Goal: Task Accomplishment & Management: Complete application form

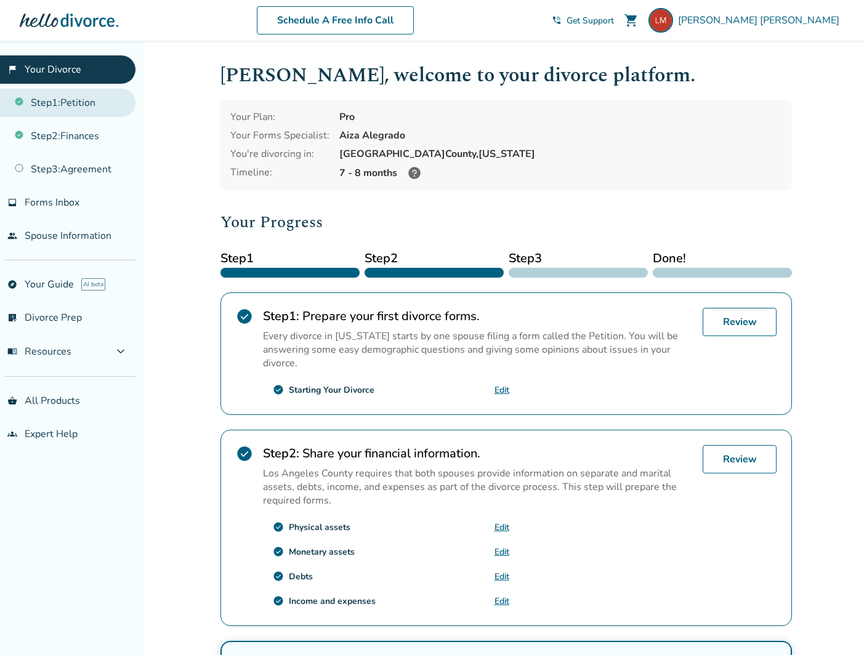
click at [100, 108] on link "Step 1 : Petition" at bounding box center [67, 103] width 135 height 28
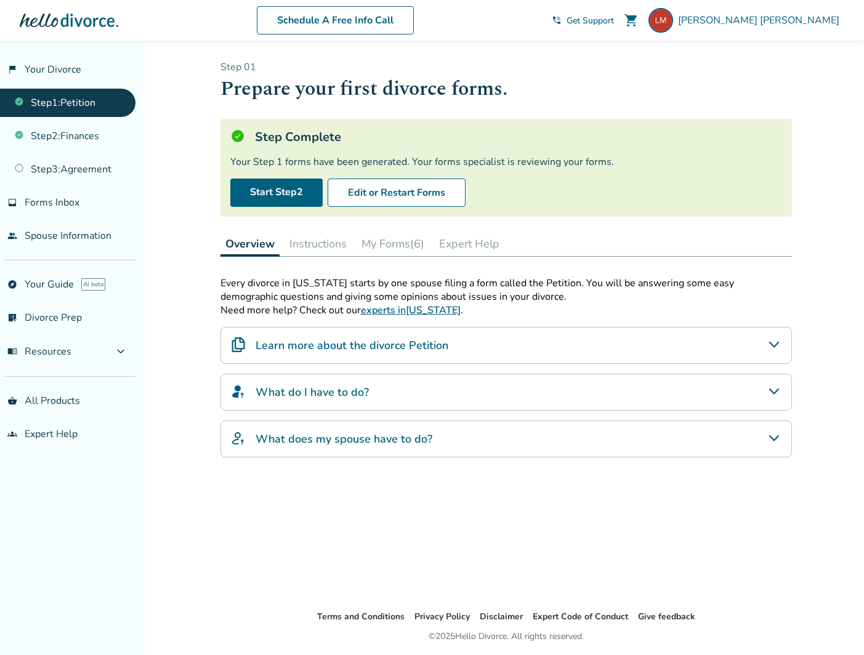
click at [331, 248] on button "Instructions" at bounding box center [317, 244] width 67 height 25
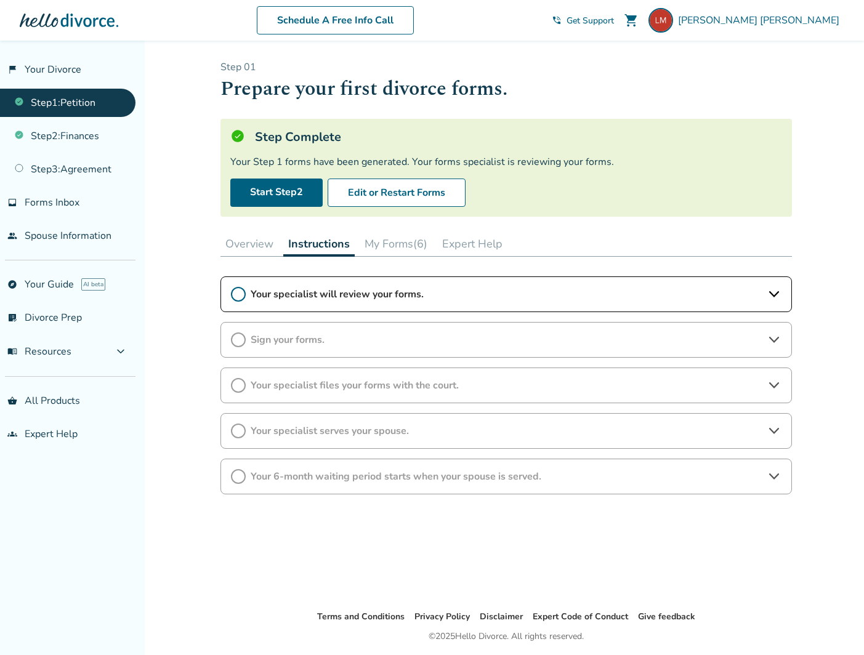
click at [383, 291] on span "Your specialist will review your forms." at bounding box center [506, 295] width 511 height 14
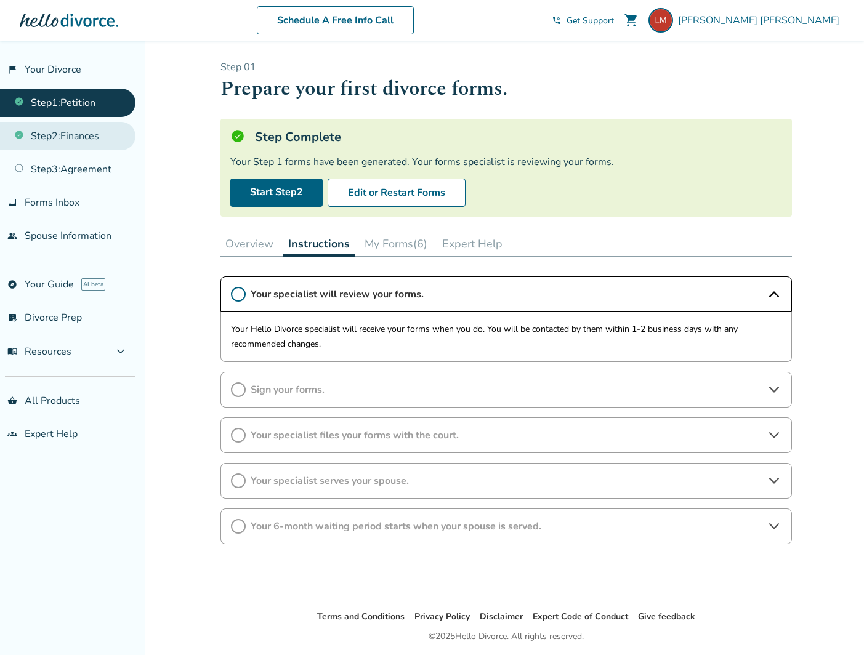
click at [94, 145] on link "Step 2 : Finances" at bounding box center [67, 136] width 135 height 28
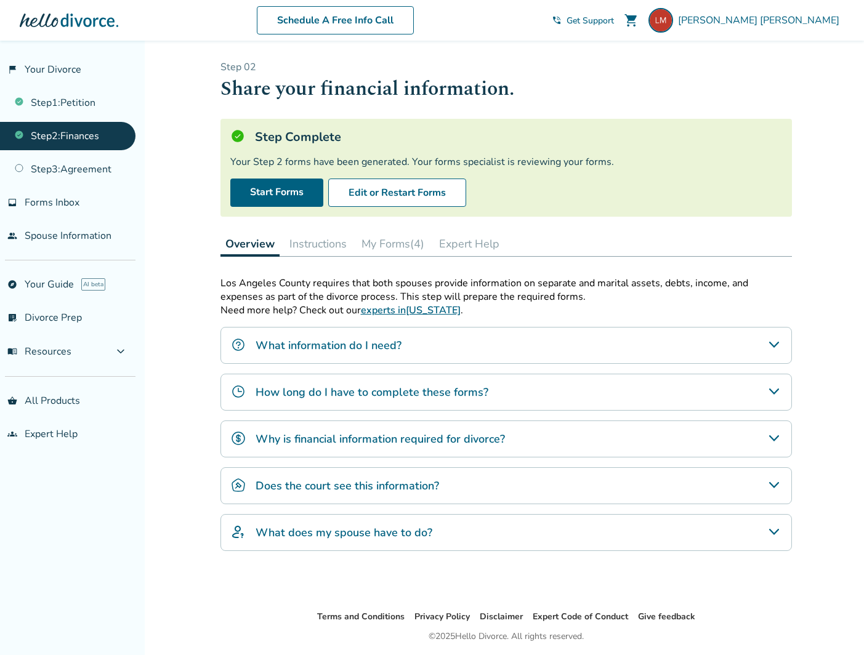
click at [337, 244] on button "Instructions" at bounding box center [317, 244] width 67 height 25
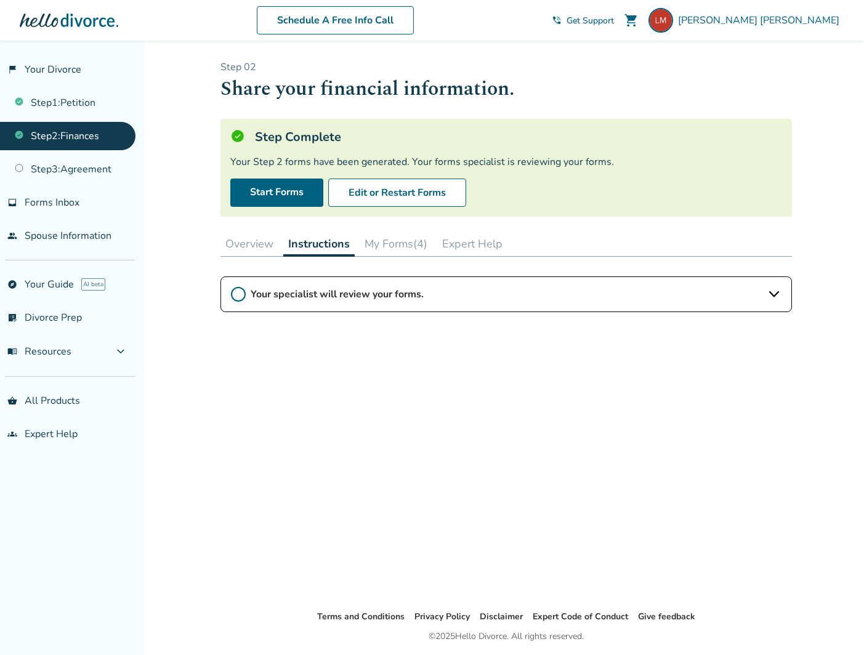
click at [390, 288] on span "Your specialist will review your forms." at bounding box center [506, 295] width 511 height 14
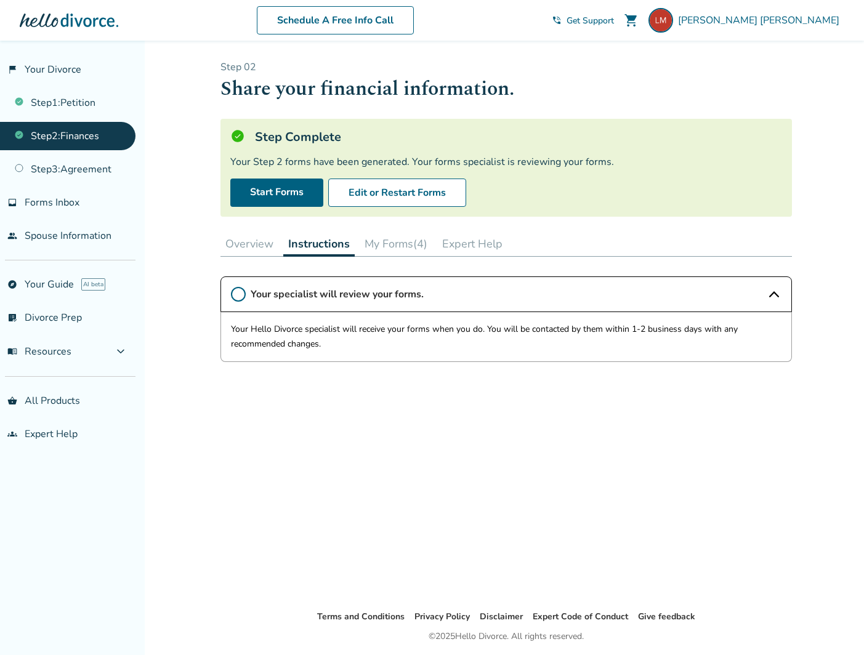
click at [263, 421] on div "Your specialist will review your forms. Your Hello Divorce specialist will rece…" at bounding box center [505, 432] width 571 height 313
click at [68, 111] on link "Step 1 : Petition" at bounding box center [67, 103] width 135 height 28
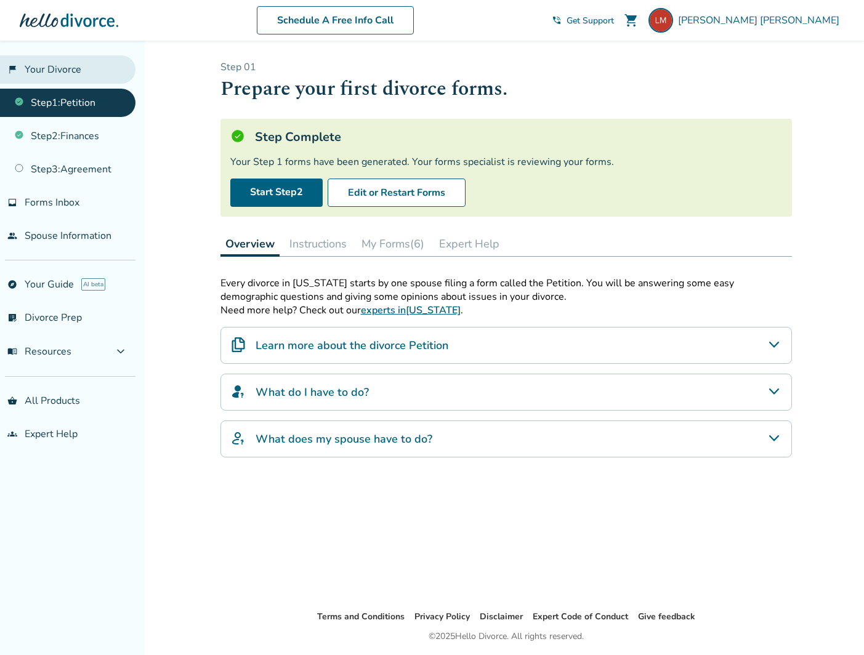
click at [62, 77] on link "flag_2 Your Divorce" at bounding box center [67, 69] width 135 height 28
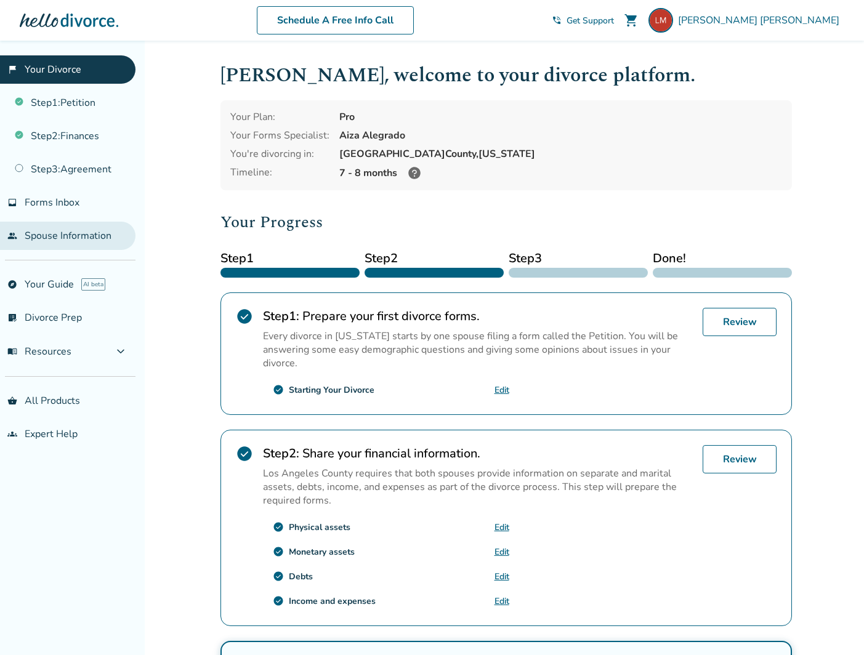
click at [82, 238] on link "people Spouse Information" at bounding box center [67, 236] width 135 height 28
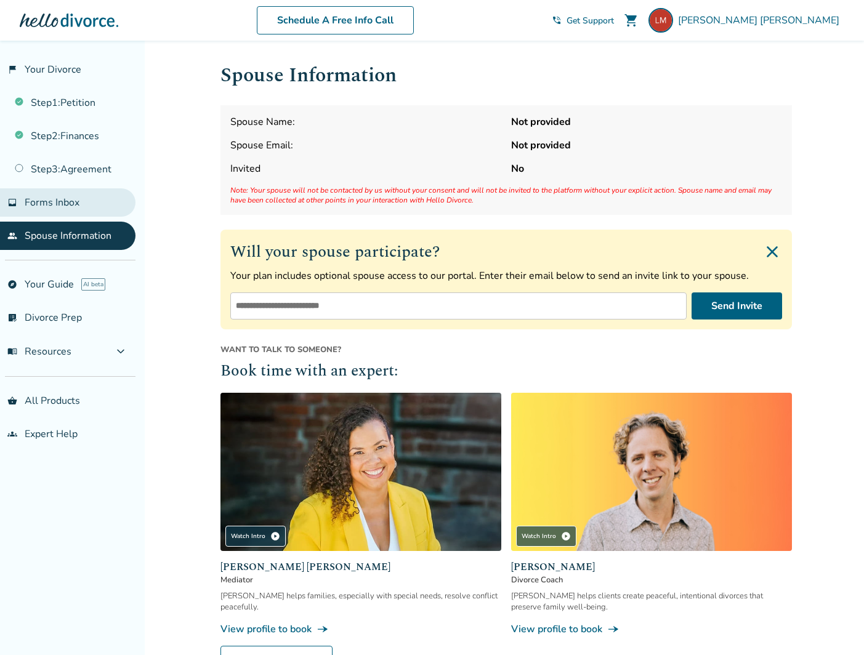
click at [96, 208] on link "inbox Forms Inbox" at bounding box center [67, 202] width 135 height 28
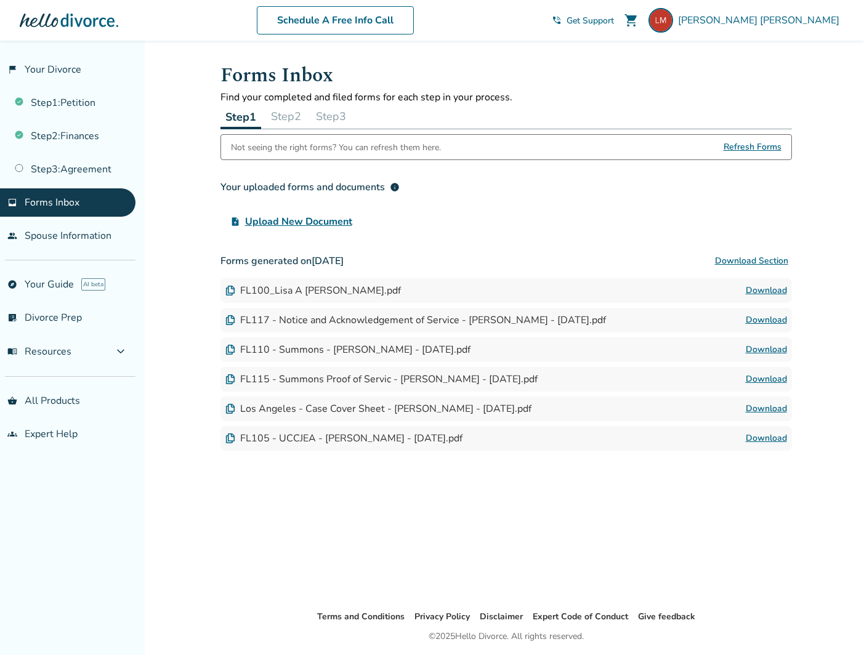
click at [284, 120] on button "Step 2" at bounding box center [286, 116] width 40 height 25
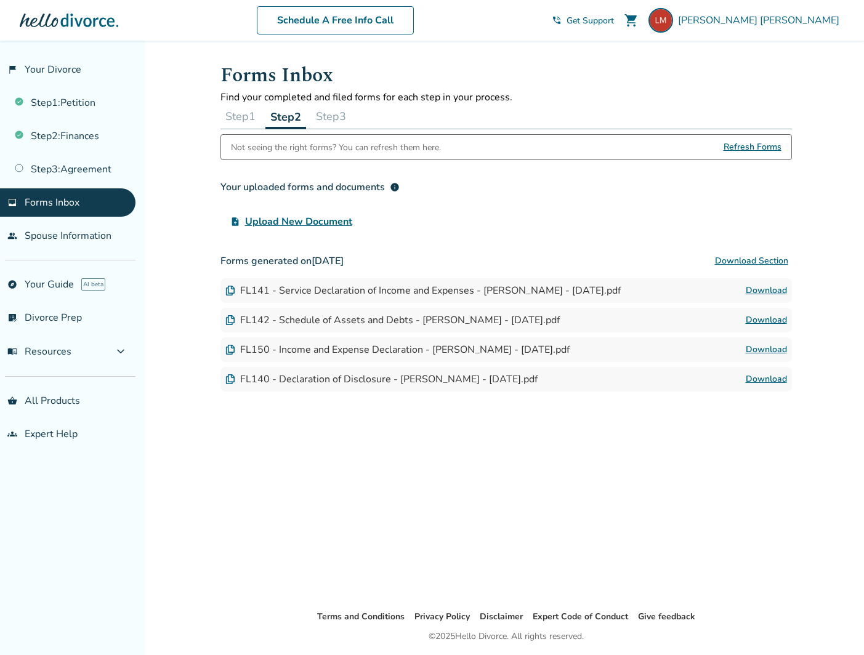
click at [327, 119] on button "Step 3" at bounding box center [331, 116] width 40 height 25
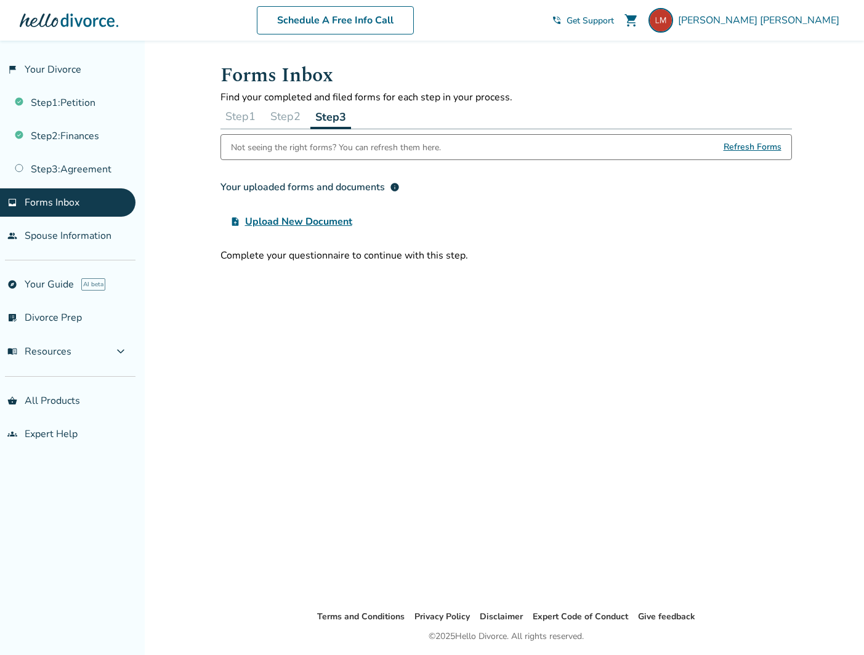
click at [241, 118] on button "Step 1" at bounding box center [240, 116] width 40 height 25
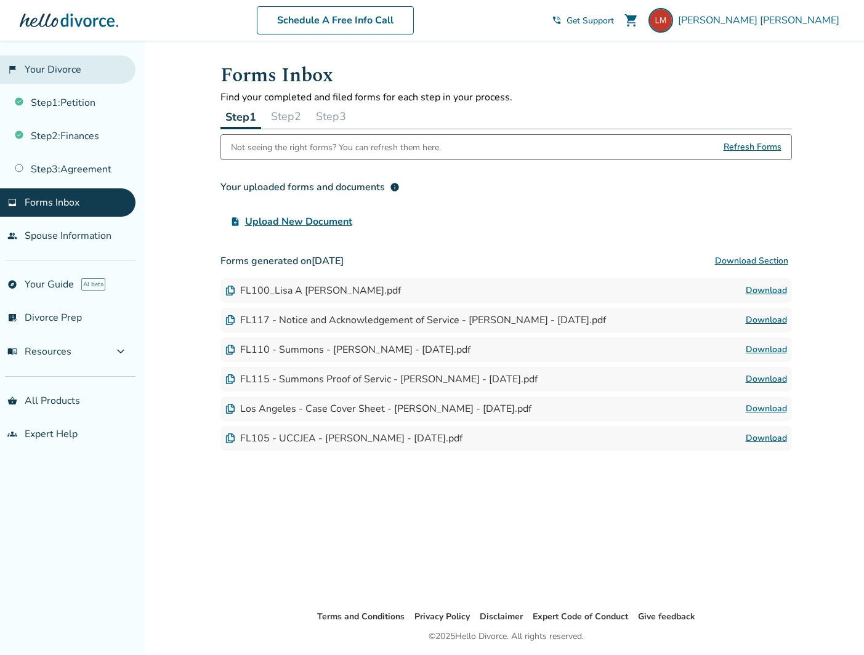
click at [68, 71] on link "flag_2 Your Divorce" at bounding box center [67, 69] width 135 height 28
